Goal: Transaction & Acquisition: Download file/media

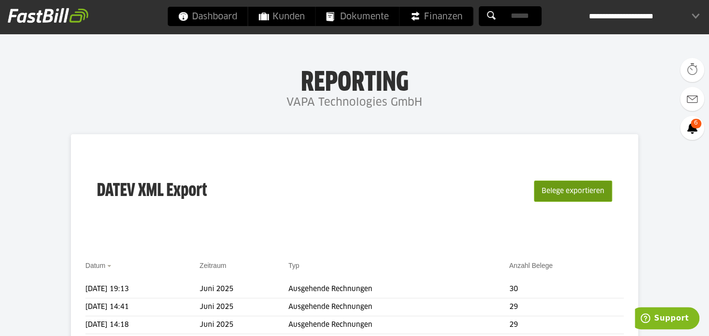
click at [561, 191] on button "Belege exportieren" at bounding box center [573, 190] width 78 height 21
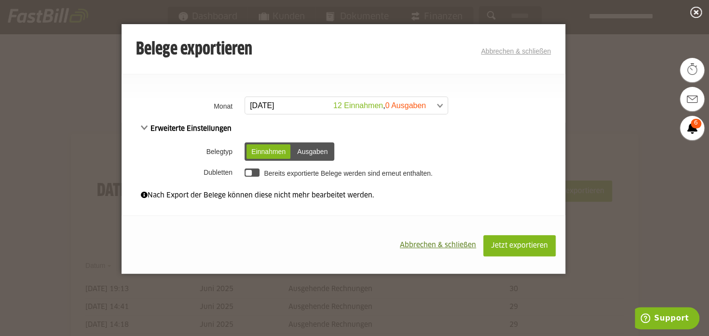
click at [439, 104] on span at bounding box center [341, 105] width 202 height 17
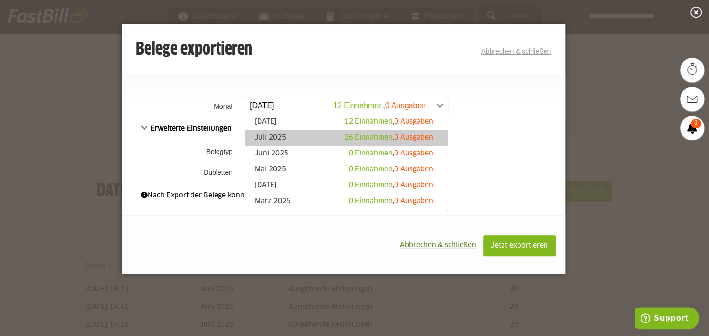
click at [270, 135] on link "Juli 2025 26 Einnahmen , 0 Ausgaben" at bounding box center [346, 138] width 193 height 11
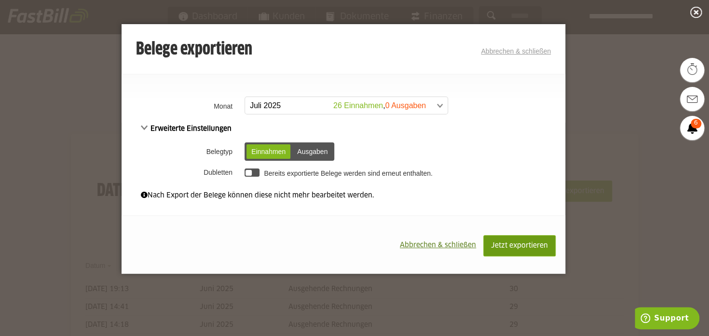
click at [516, 246] on span "Jetzt exportieren" at bounding box center [519, 245] width 57 height 7
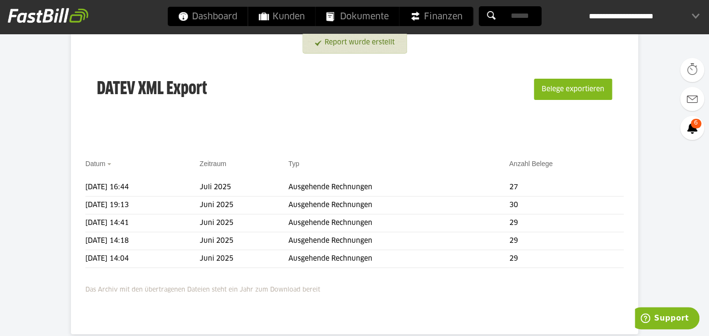
scroll to position [152, 0]
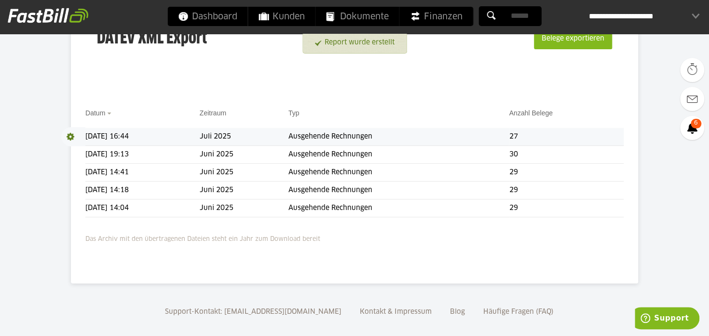
click at [372, 134] on td "Ausgehende Rechnungen" at bounding box center [398, 137] width 221 height 18
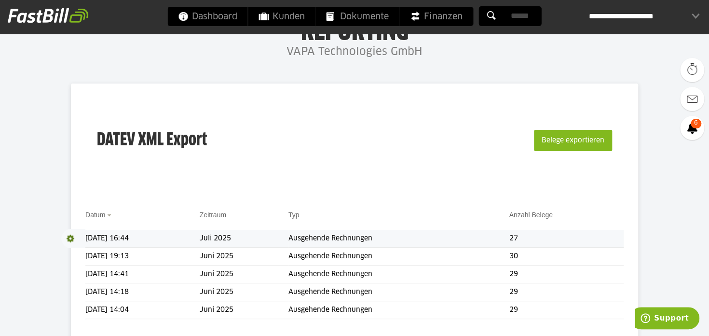
click at [96, 236] on td "[DATE] 16:44" at bounding box center [142, 238] width 114 height 18
click at [70, 235] on span at bounding box center [73, 238] width 24 height 19
click at [82, 249] on link "Download" at bounding box center [87, 250] width 52 height 11
